Goal: Check status: Check status

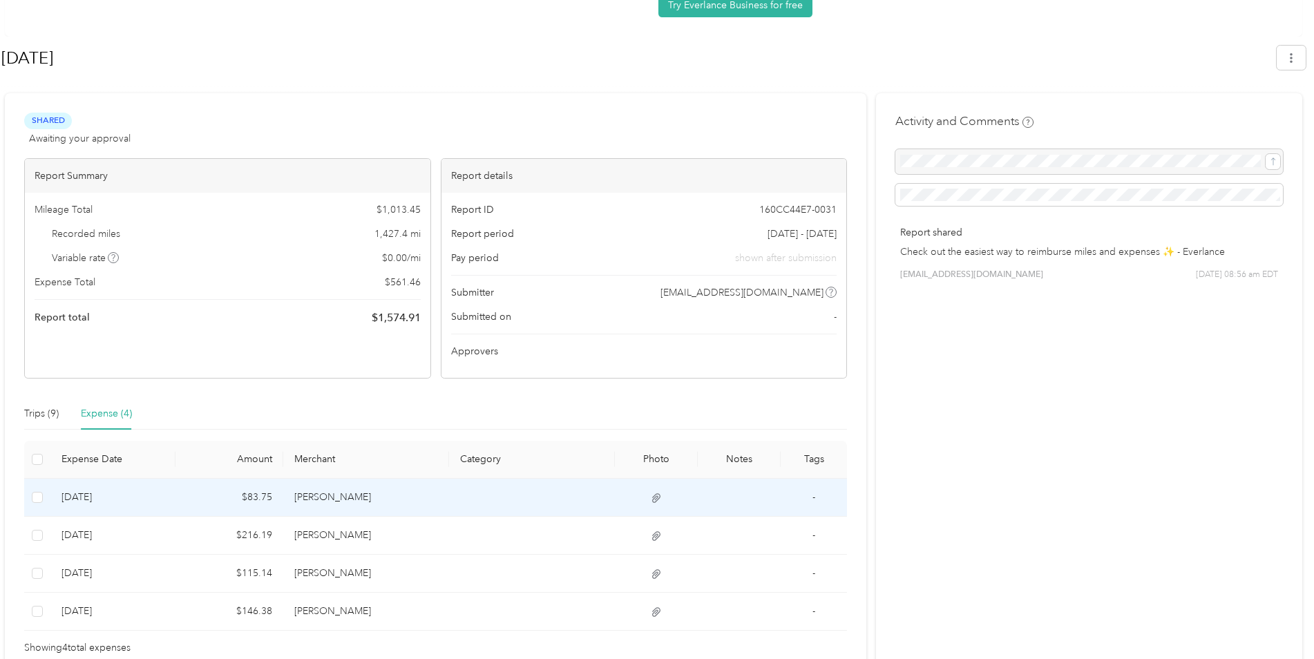
scroll to position [178, 0]
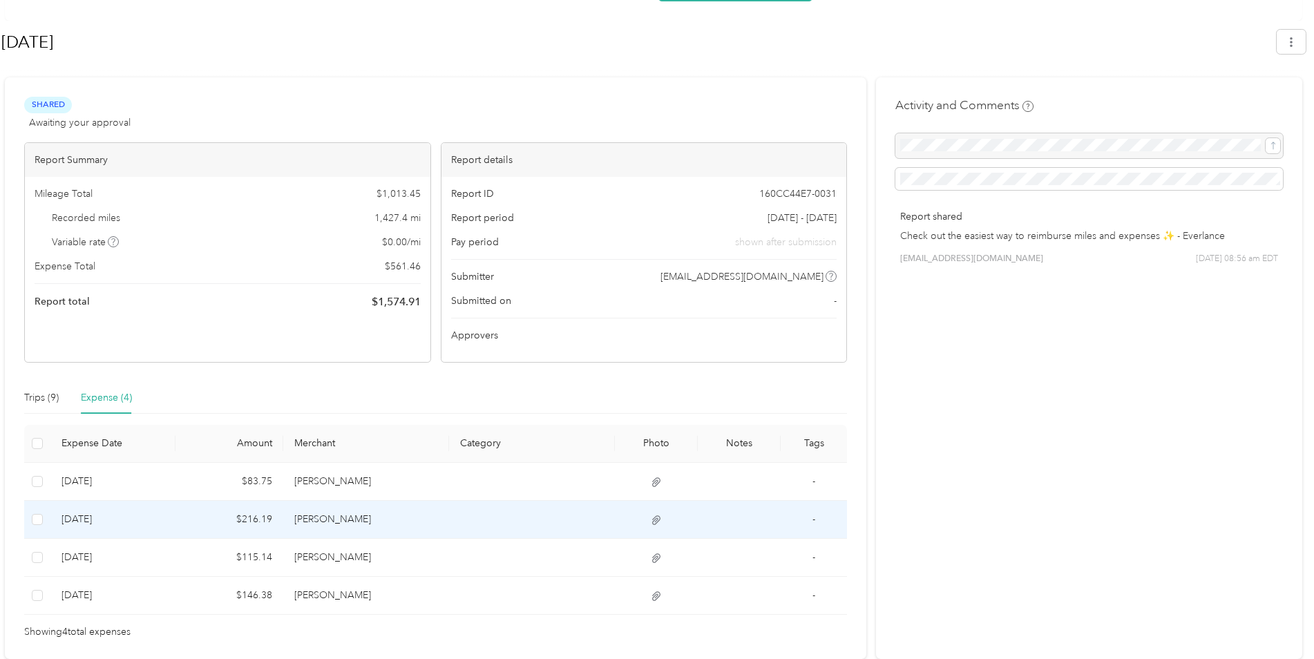
click at [658, 511] on td at bounding box center [656, 520] width 83 height 38
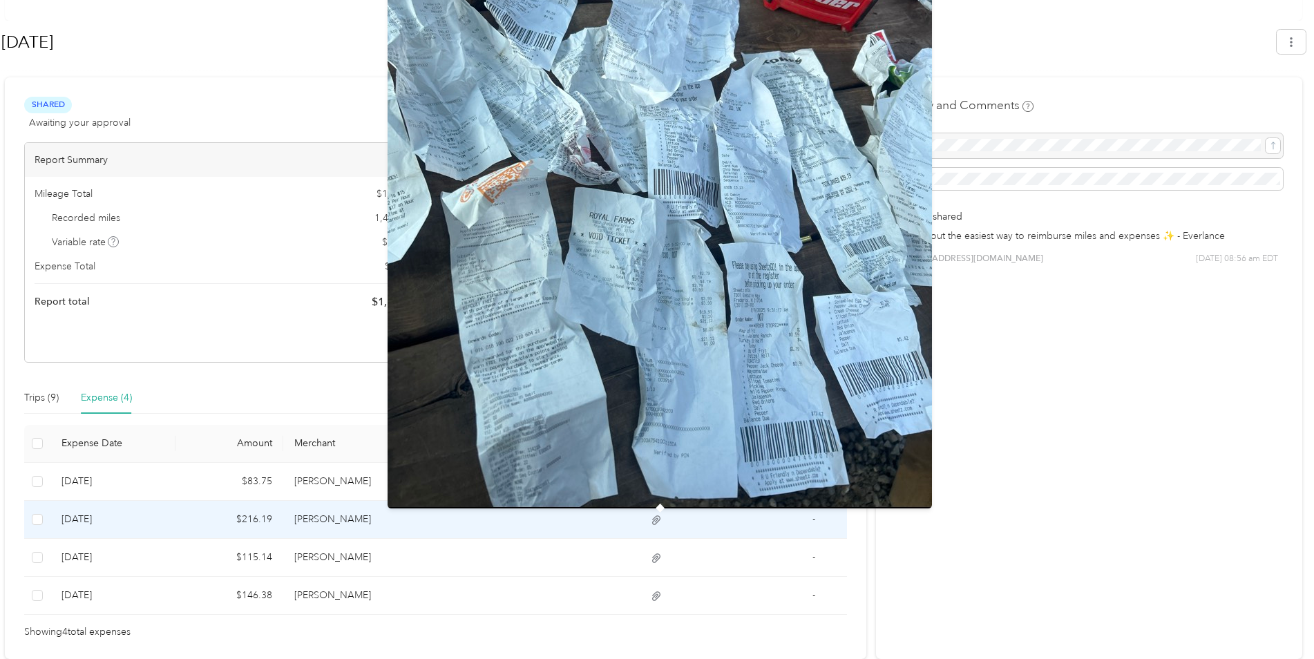
click at [658, 523] on icon at bounding box center [656, 520] width 12 height 12
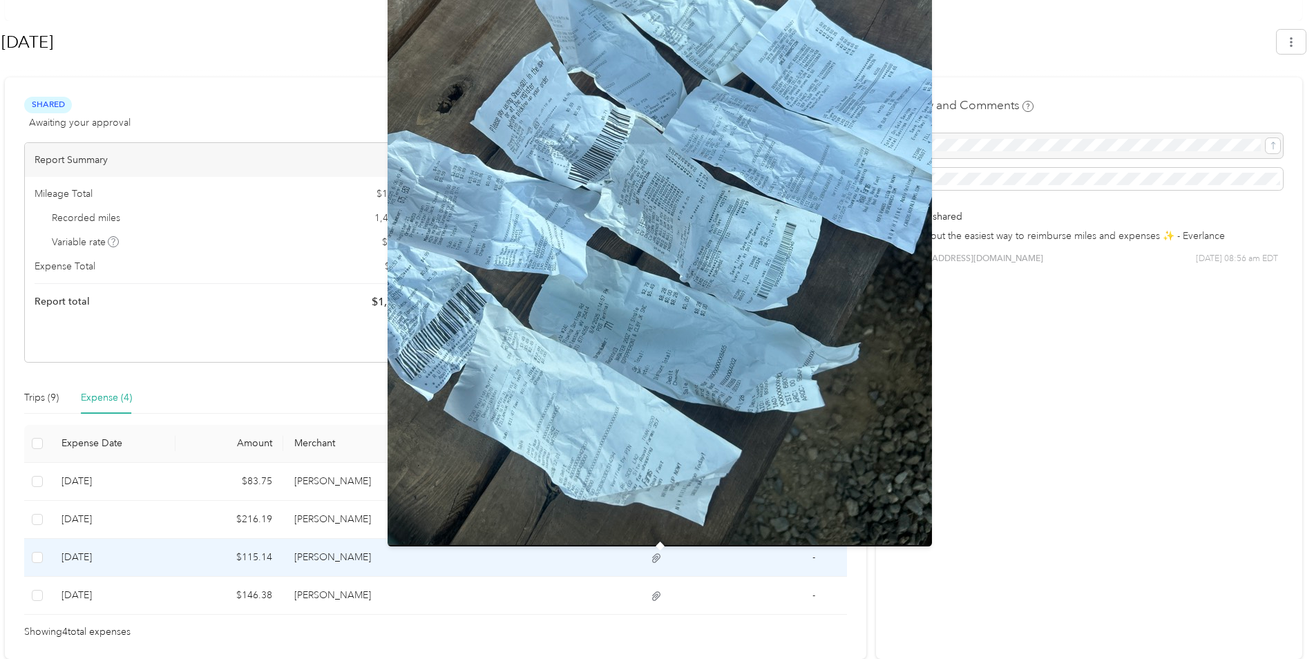
click at [657, 555] on icon at bounding box center [656, 558] width 12 height 12
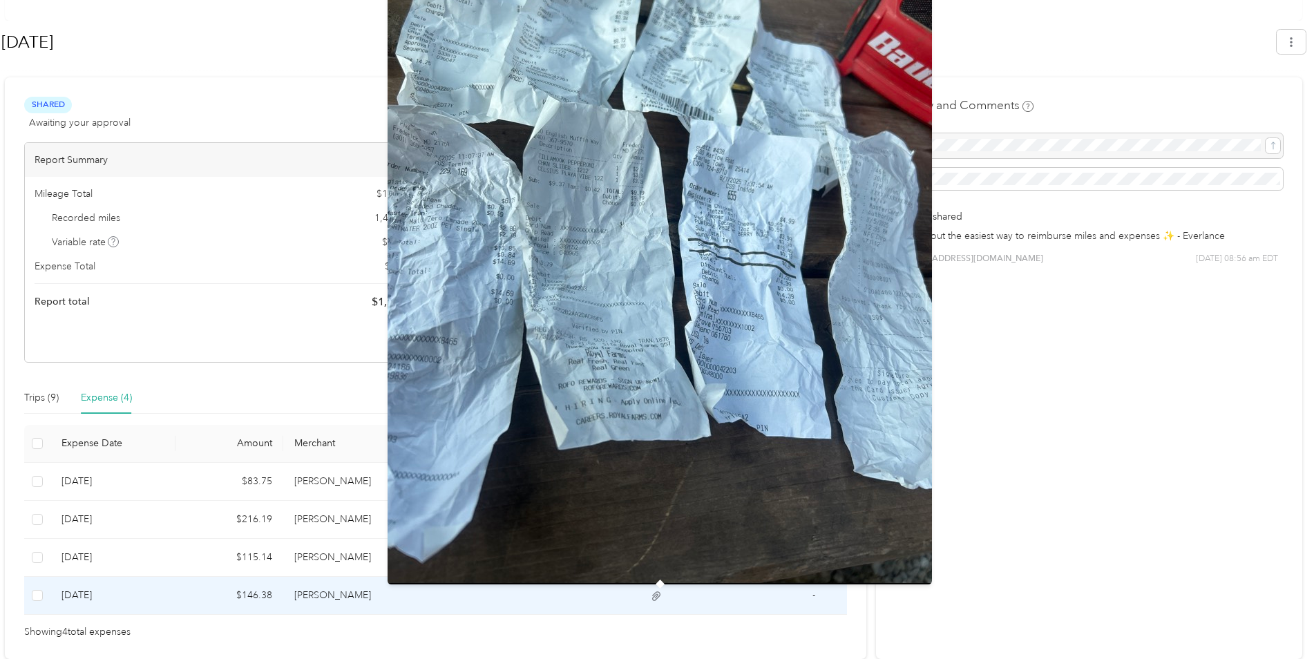
click at [786, 59] on img at bounding box center [660, 221] width 544 height 725
drag, startPoint x: 786, startPoint y: 60, endPoint x: 780, endPoint y: 75, distance: 16.4
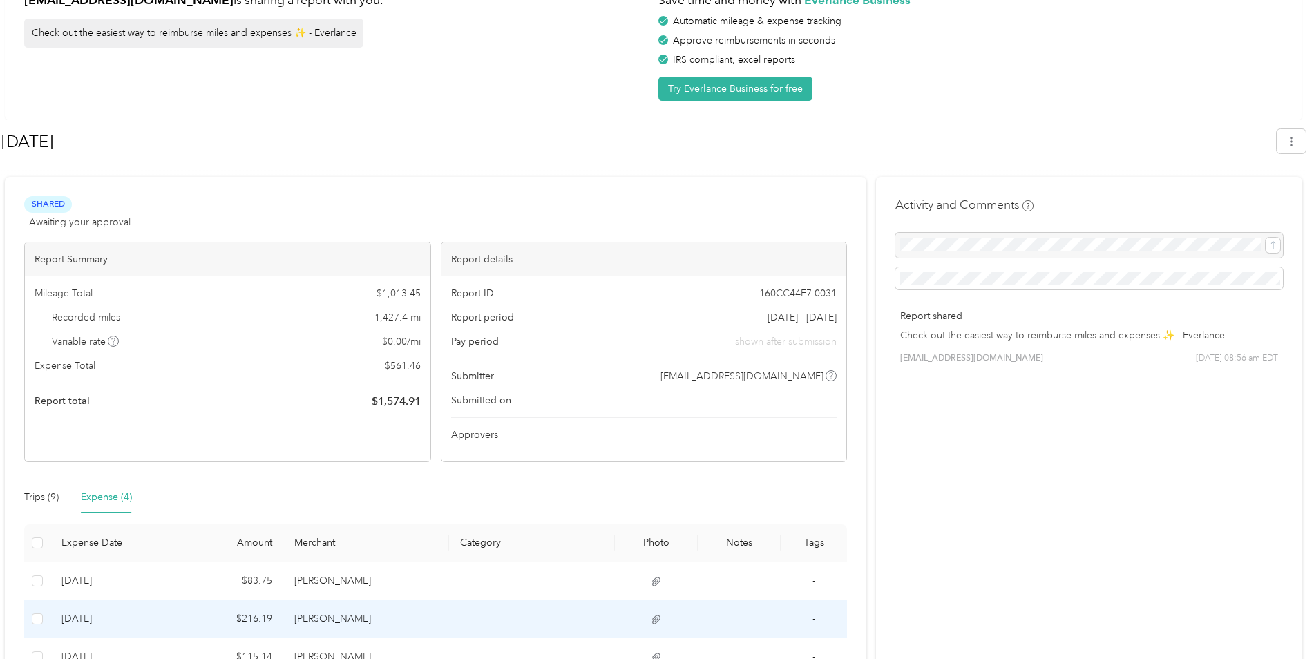
scroll to position [0, 0]
